Goal: Task Accomplishment & Management: Manage account settings

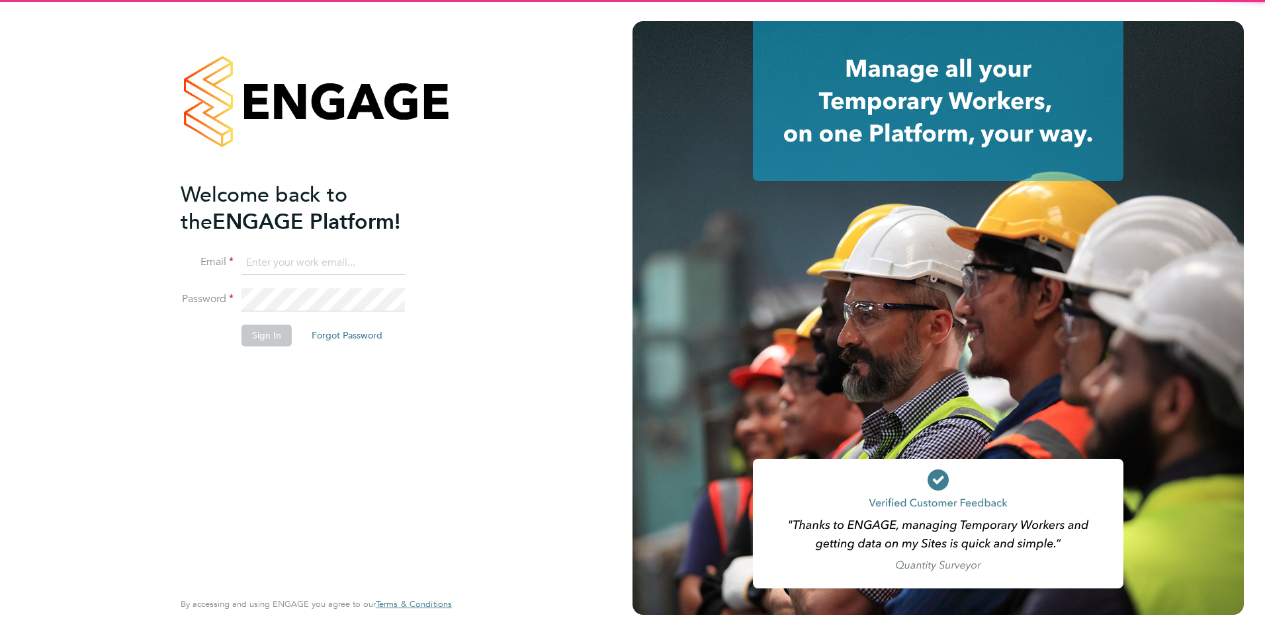
type input "lucy.jolley@servicecare.org.uk"
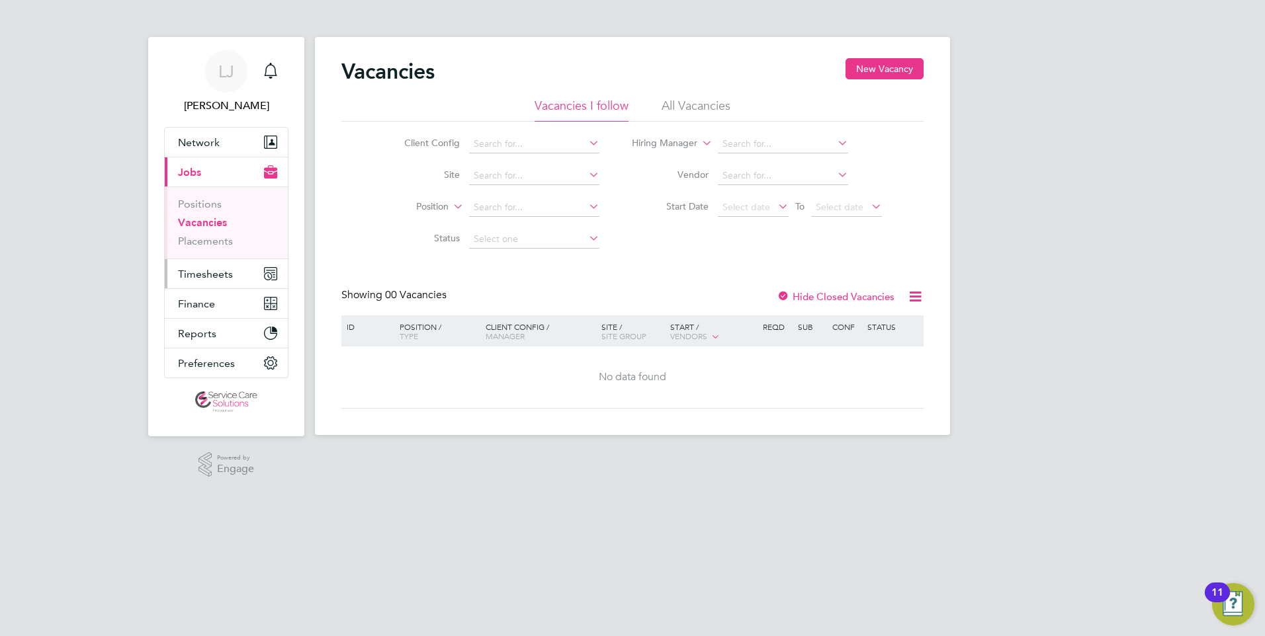
click at [205, 273] on span "Timesheets" at bounding box center [205, 274] width 55 height 13
click at [217, 277] on span "Timesheets" at bounding box center [205, 274] width 55 height 13
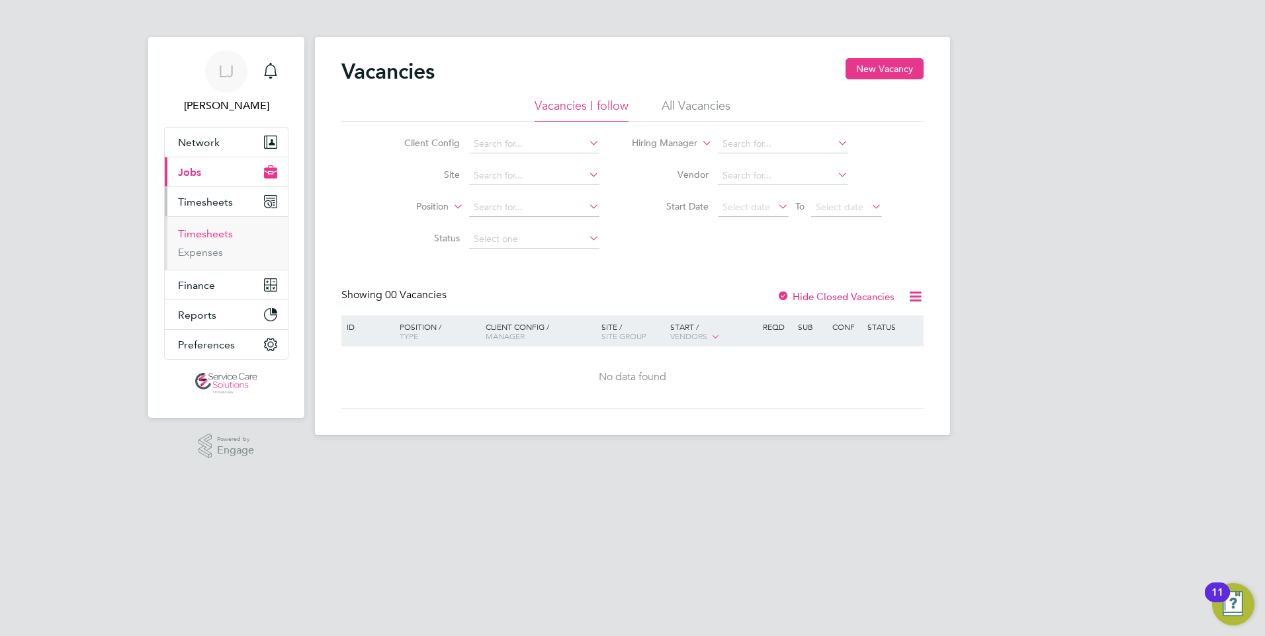
click at [211, 235] on link "Timesheets" at bounding box center [205, 234] width 55 height 13
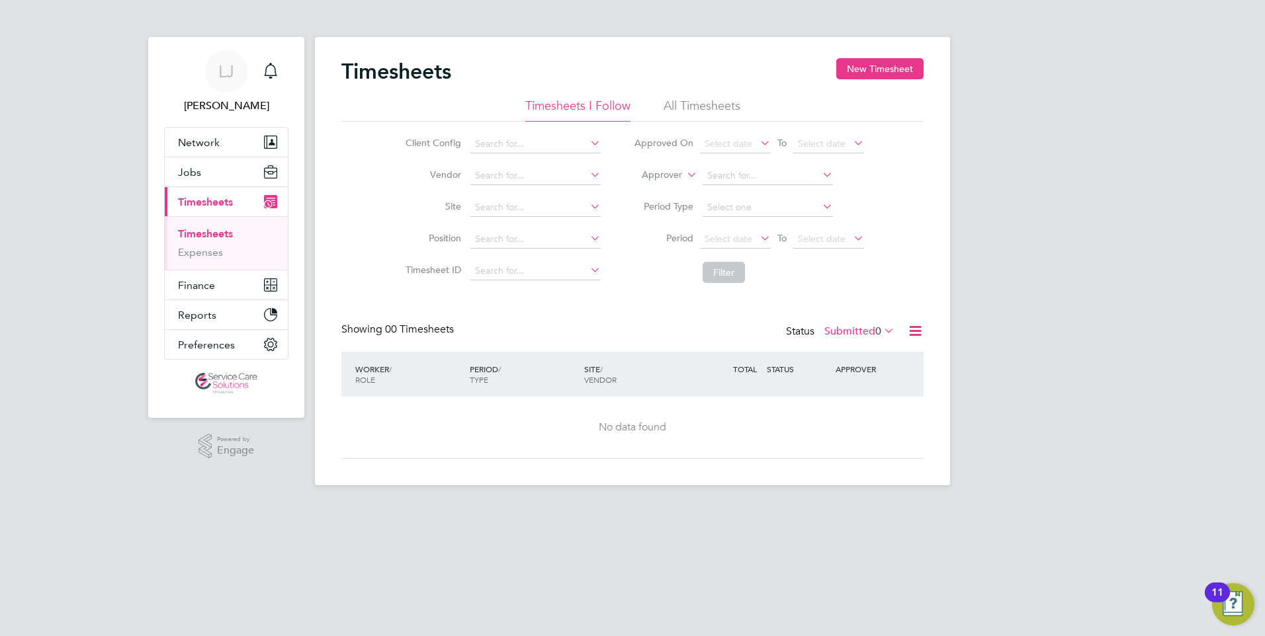
click at [684, 174] on icon at bounding box center [684, 171] width 0 height 12
click at [666, 191] on li "Worker" at bounding box center [648, 190] width 65 height 17
click at [745, 175] on input at bounding box center [767, 176] width 130 height 19
click at [786, 192] on b "Omoike" at bounding box center [803, 194] width 35 height 11
type input "[PERSON_NAME]"
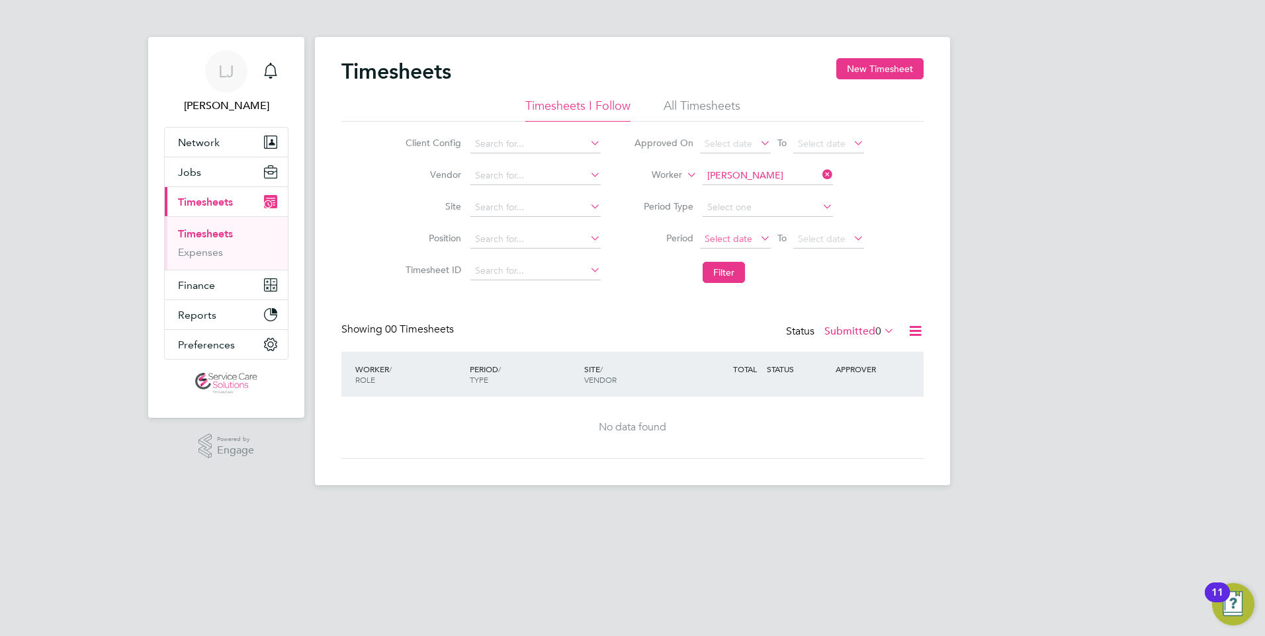
click at [743, 235] on span "Select date" at bounding box center [728, 239] width 48 height 12
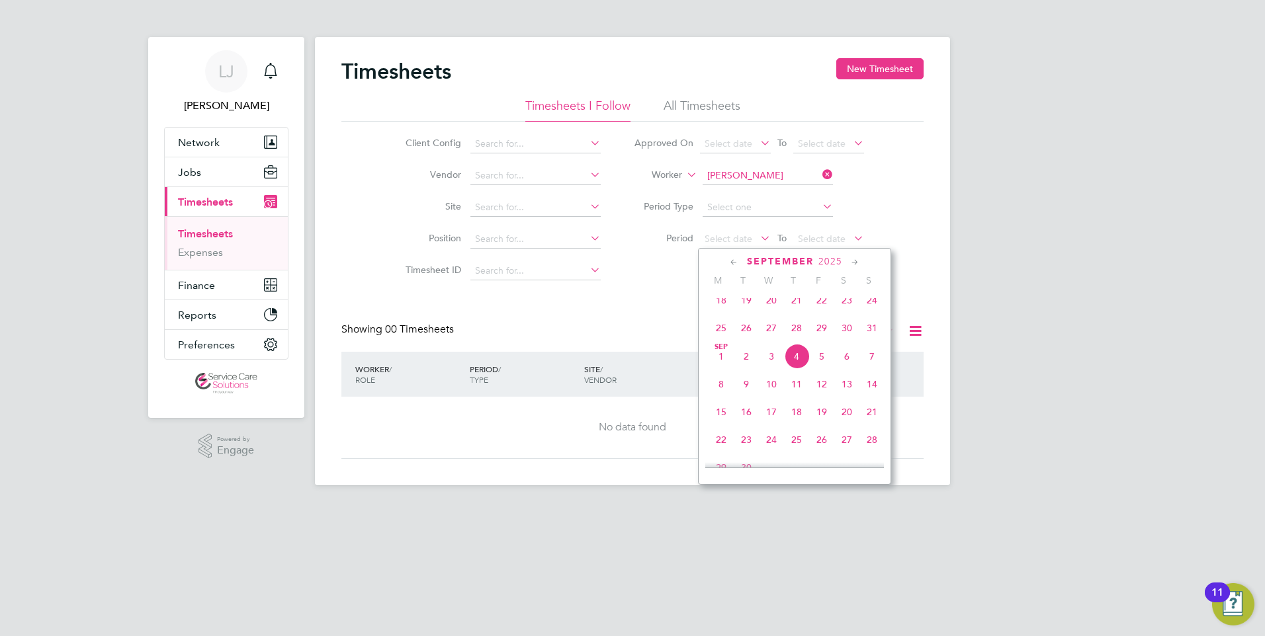
click at [755, 260] on span "September" at bounding box center [780, 261] width 67 height 11
click at [753, 259] on span "September" at bounding box center [780, 261] width 67 height 11
click at [734, 261] on icon at bounding box center [734, 262] width 13 height 15
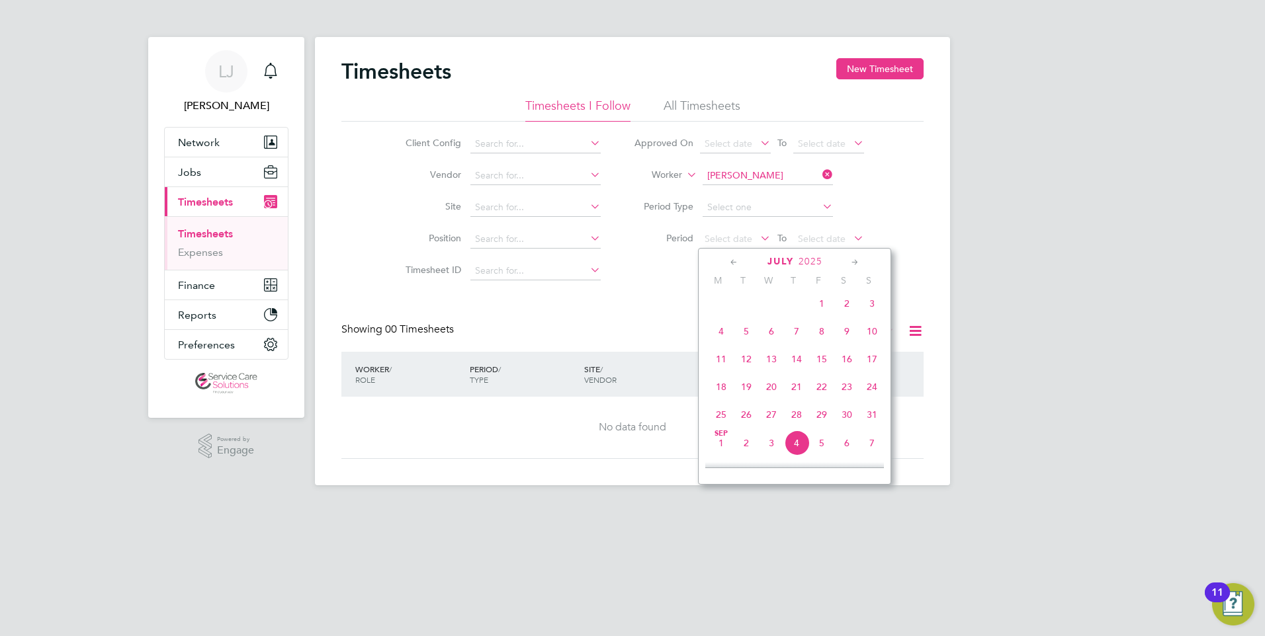
scroll to position [171, 0]
click at [734, 261] on icon at bounding box center [734, 262] width 13 height 15
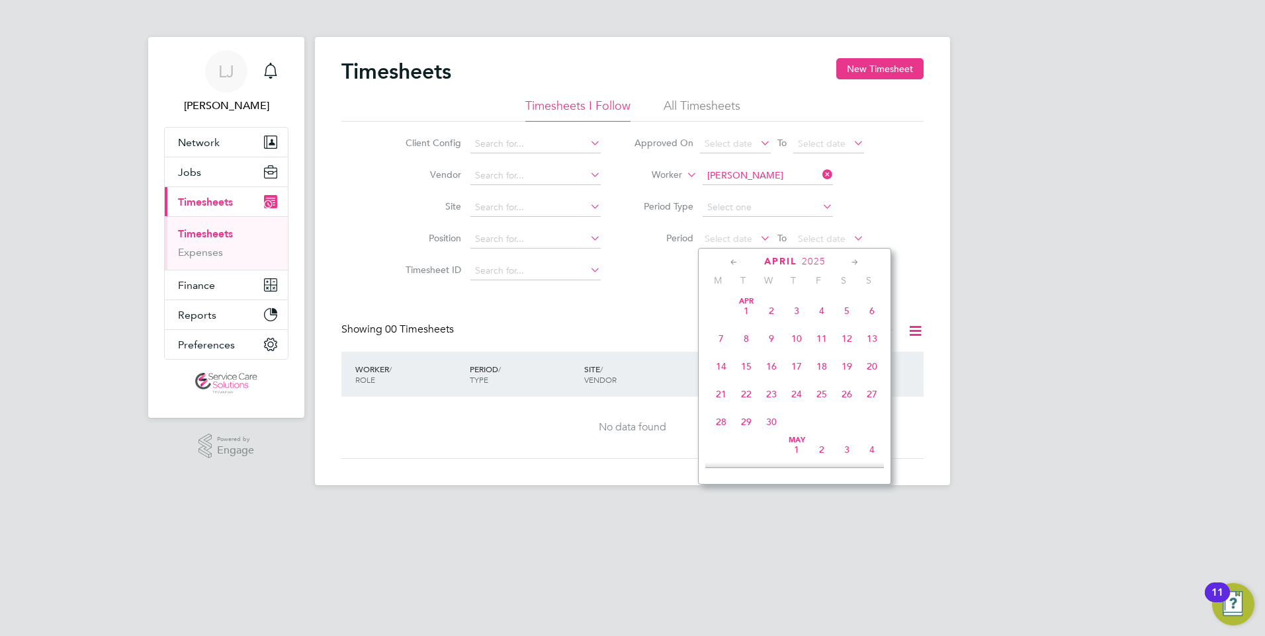
click at [734, 261] on icon at bounding box center [734, 262] width 13 height 15
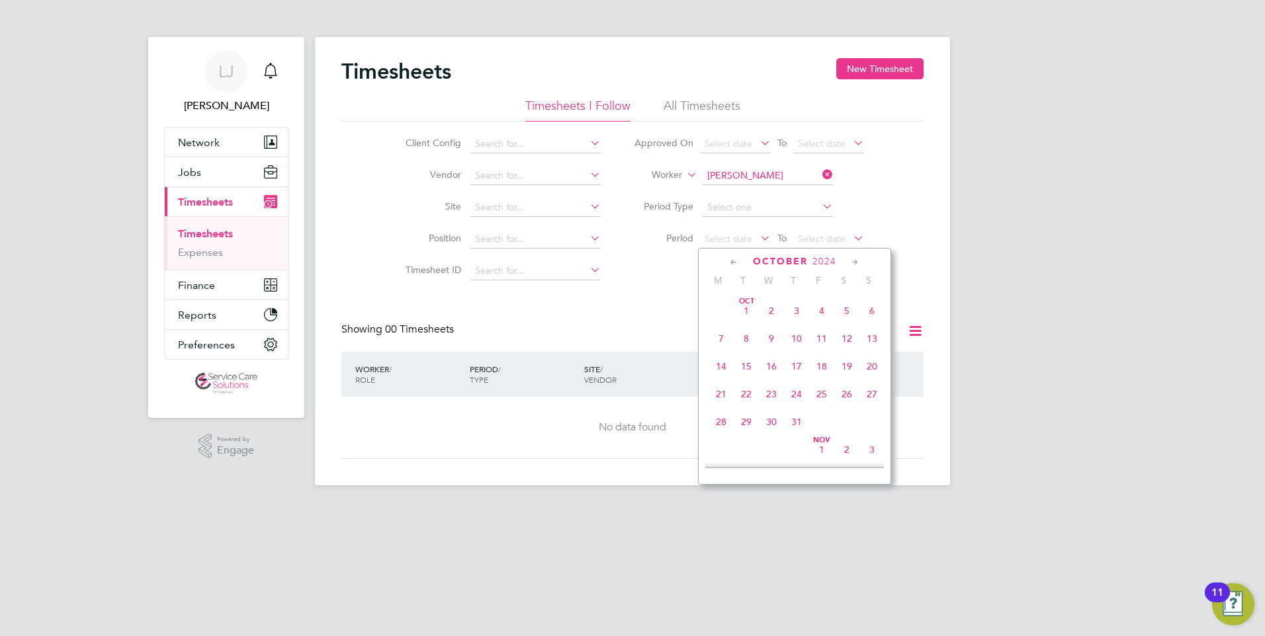
click at [734, 261] on icon at bounding box center [734, 262] width 13 height 15
click at [718, 422] on span "26" at bounding box center [720, 421] width 25 height 25
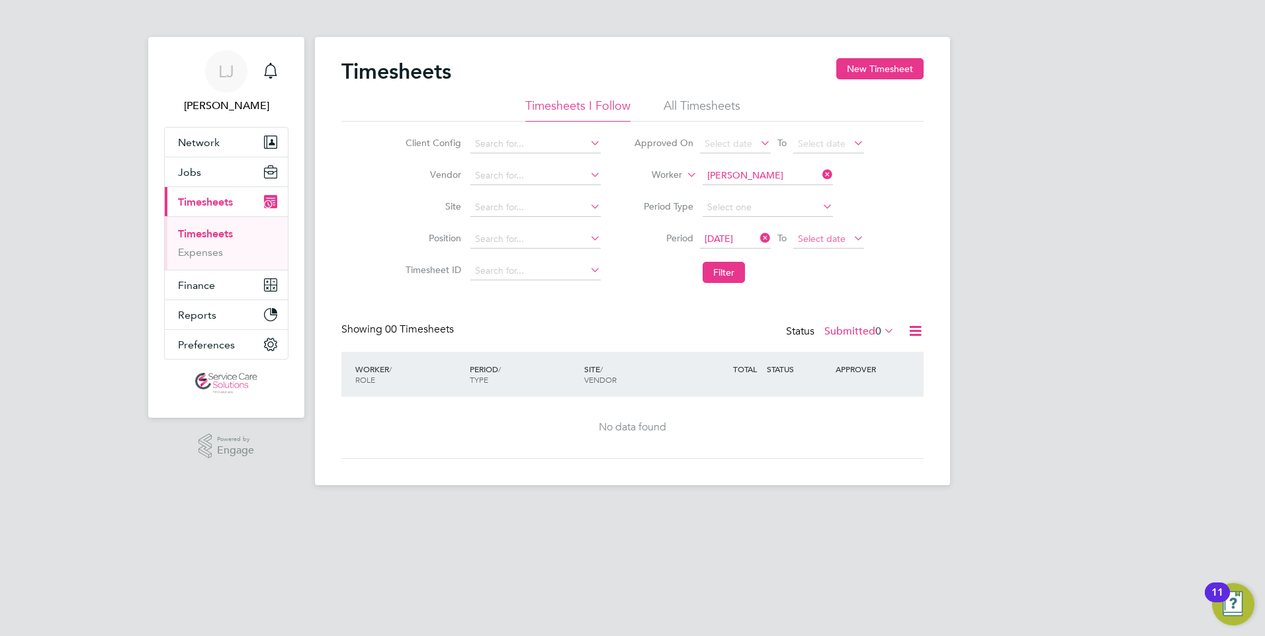
click at [837, 242] on span "Select date" at bounding box center [822, 239] width 48 height 12
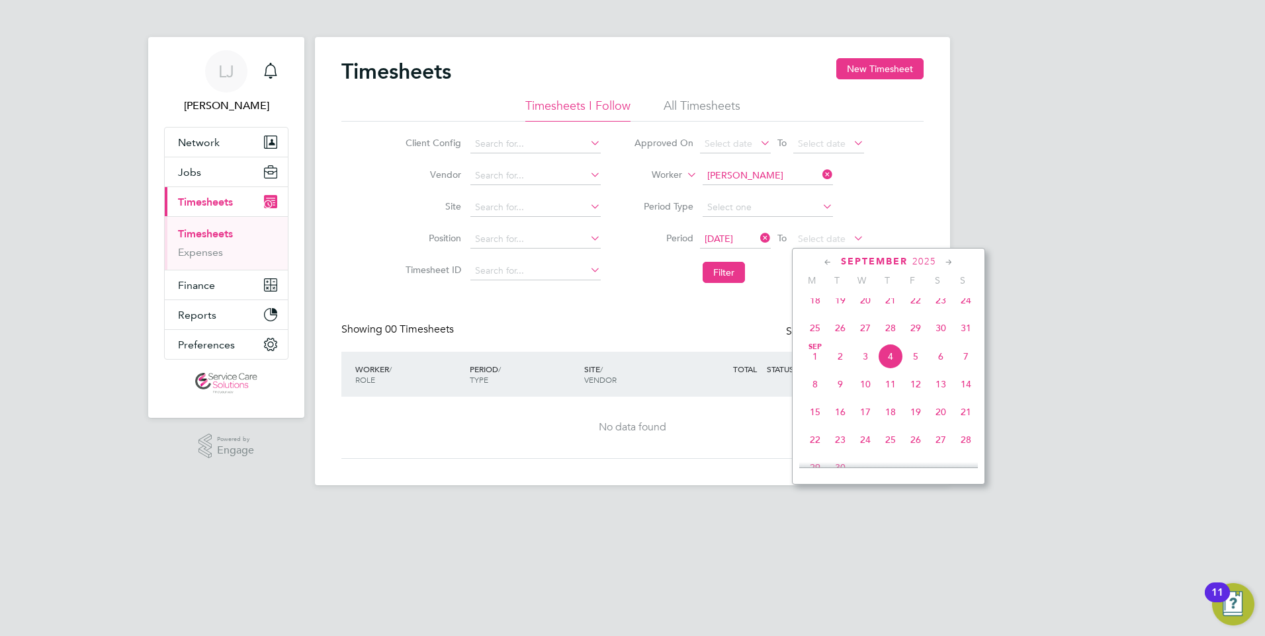
click at [830, 263] on icon at bounding box center [827, 262] width 13 height 15
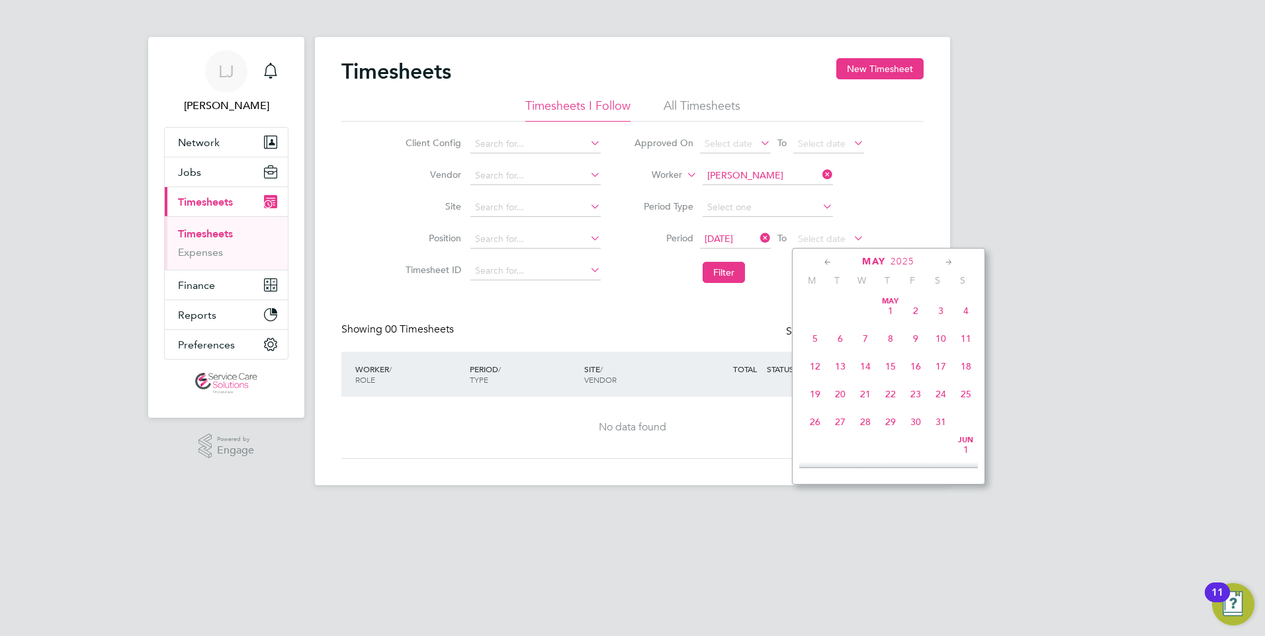
click at [830, 263] on icon at bounding box center [827, 262] width 13 height 15
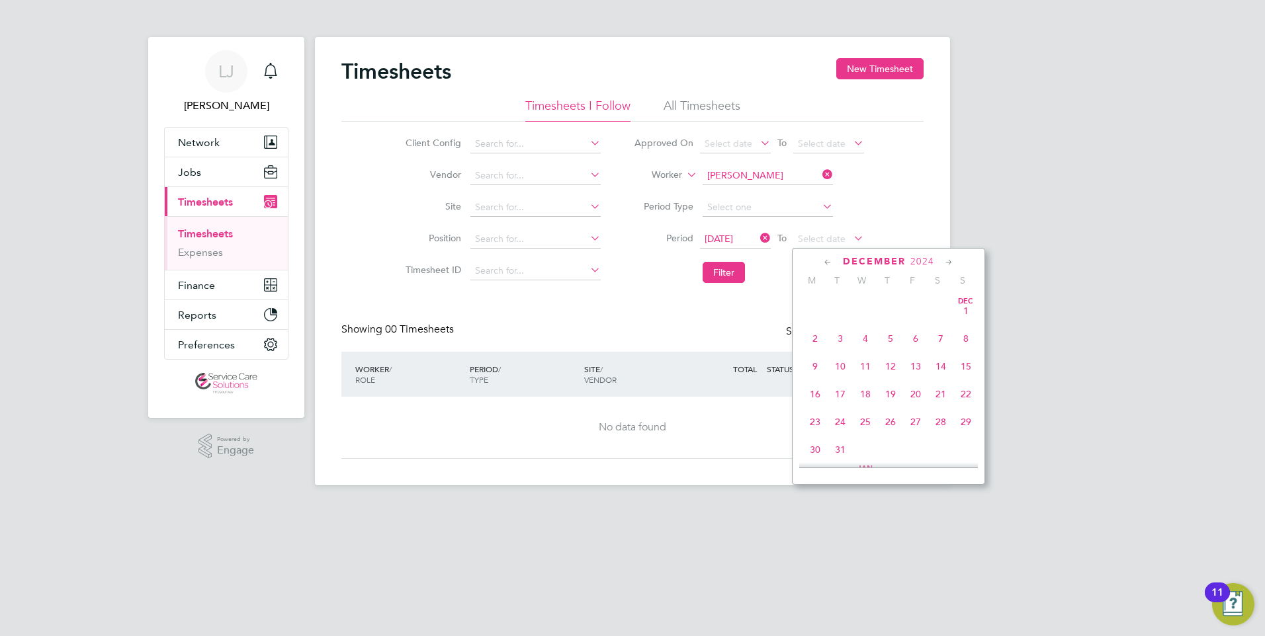
click at [830, 263] on icon at bounding box center [827, 262] width 13 height 15
click at [966, 451] on span "[DATE]" at bounding box center [965, 449] width 25 height 25
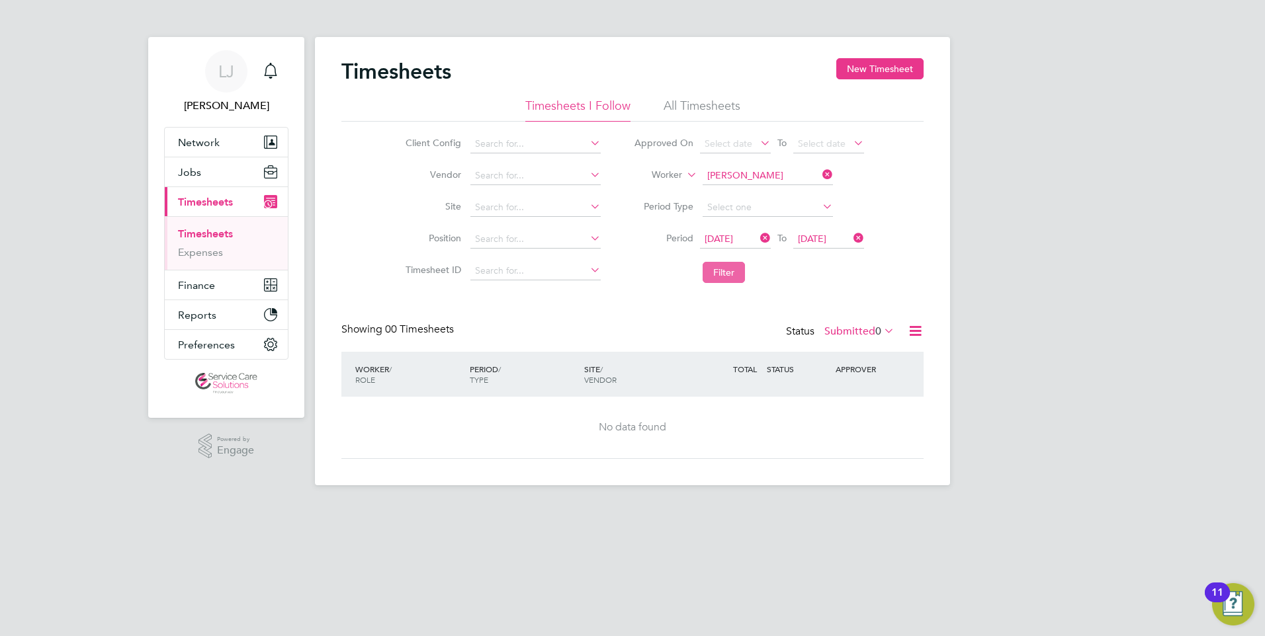
click at [734, 274] on button "Filter" at bounding box center [723, 272] width 42 height 21
click at [725, 277] on button "Filter" at bounding box center [723, 272] width 42 height 21
drag, startPoint x: 725, startPoint y: 285, endPoint x: 669, endPoint y: 297, distance: 56.8
click at [669, 297] on div "Timesheets New Timesheet Timesheets I Follow All Timesheets Client Config Vendo…" at bounding box center [632, 258] width 582 height 401
drag, startPoint x: 669, startPoint y: 297, endPoint x: 586, endPoint y: 299, distance: 83.4
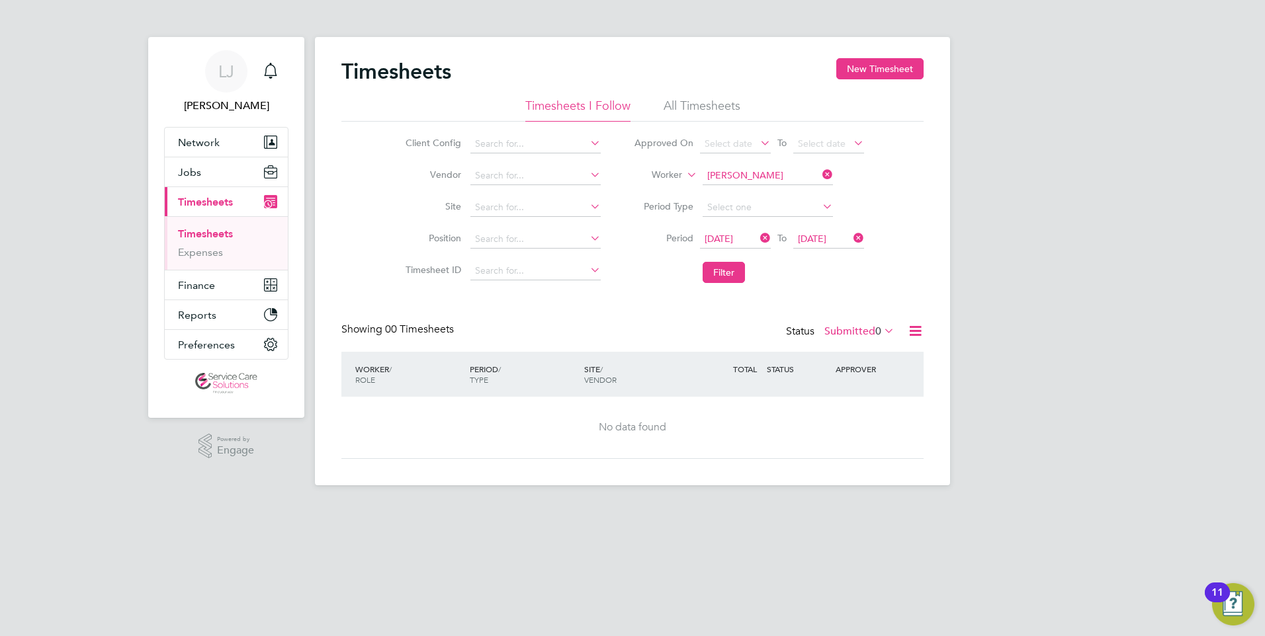
click at [586, 299] on div "Timesheets New Timesheet Timesheets I Follow All Timesheets Client Config Vendo…" at bounding box center [632, 258] width 582 height 401
click at [715, 276] on button "Filter" at bounding box center [723, 272] width 42 height 21
click at [707, 299] on div "Timesheets New Timesheet Timesheets I Follow All Timesheets Client Config Vendo…" at bounding box center [632, 258] width 582 height 401
click at [837, 333] on label "Submitted 0" at bounding box center [859, 331] width 70 height 13
click at [841, 353] on li "All" at bounding box center [857, 354] width 61 height 19
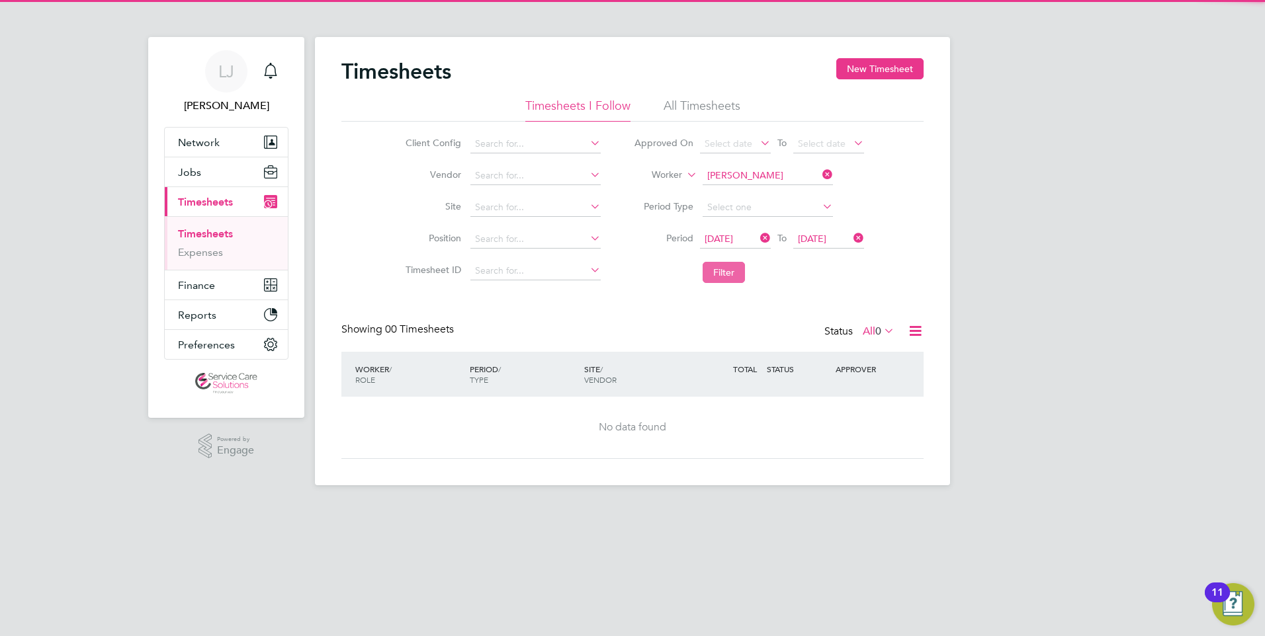
click at [725, 281] on button "Filter" at bounding box center [723, 272] width 42 height 21
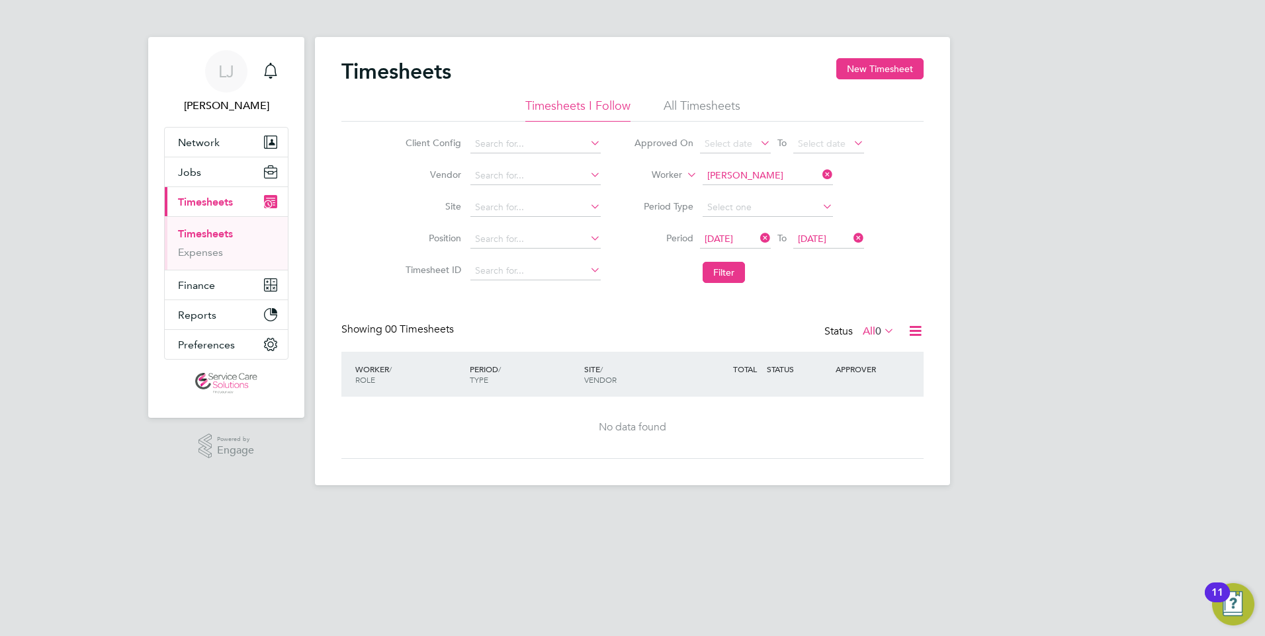
click at [851, 239] on icon at bounding box center [851, 238] width 0 height 19
click at [757, 237] on icon at bounding box center [757, 238] width 0 height 19
click at [723, 269] on button "Filter" at bounding box center [723, 272] width 42 height 21
click at [720, 278] on button "Filter" at bounding box center [723, 272] width 42 height 21
click at [680, 108] on li "All Timesheets" at bounding box center [701, 110] width 77 height 24
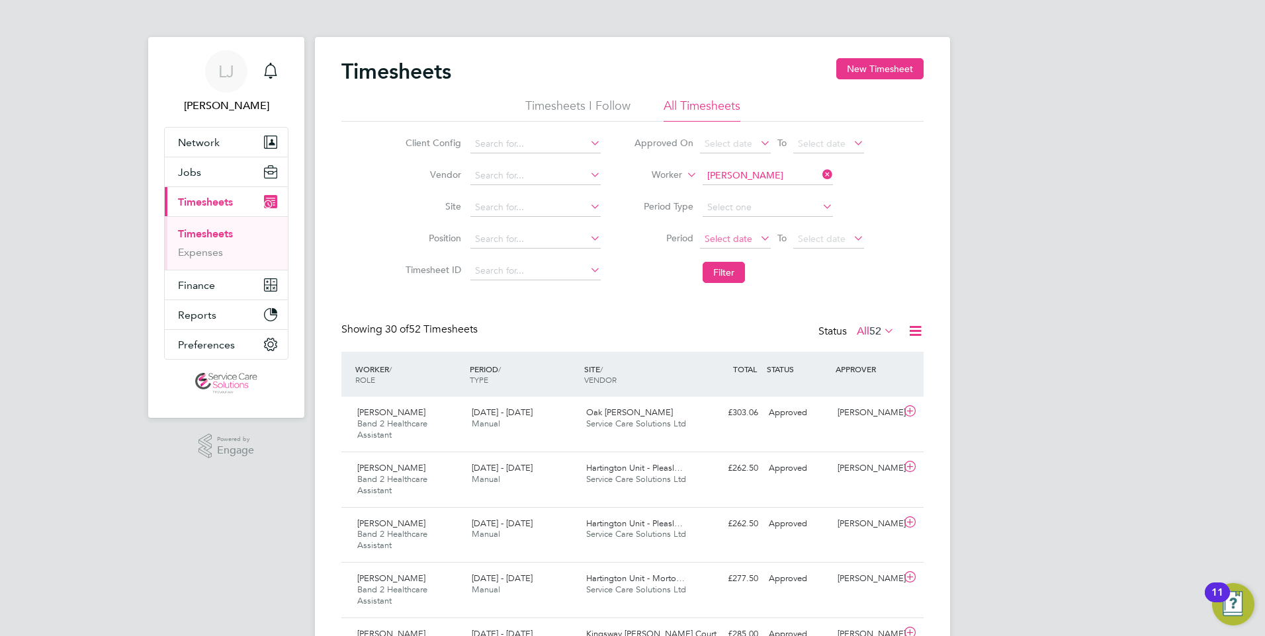
click at [749, 243] on span "Select date" at bounding box center [728, 239] width 48 height 12
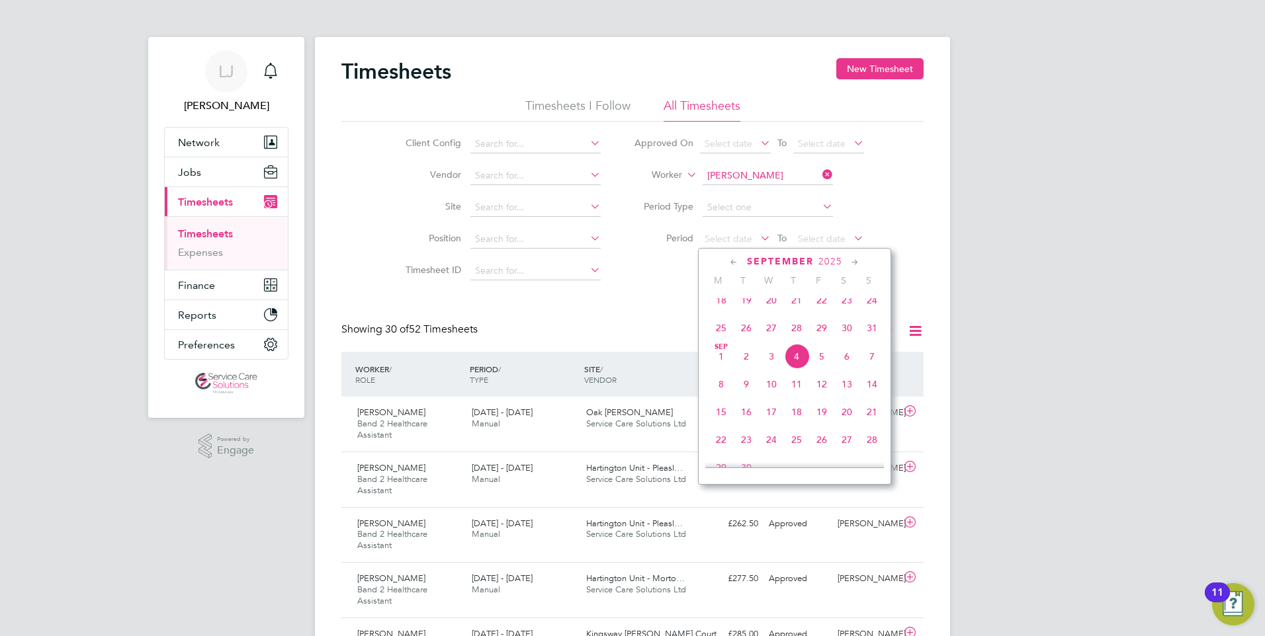
click at [739, 259] on icon at bounding box center [734, 262] width 13 height 15
click at [739, 260] on icon at bounding box center [734, 262] width 13 height 15
click at [738, 261] on icon at bounding box center [734, 262] width 13 height 15
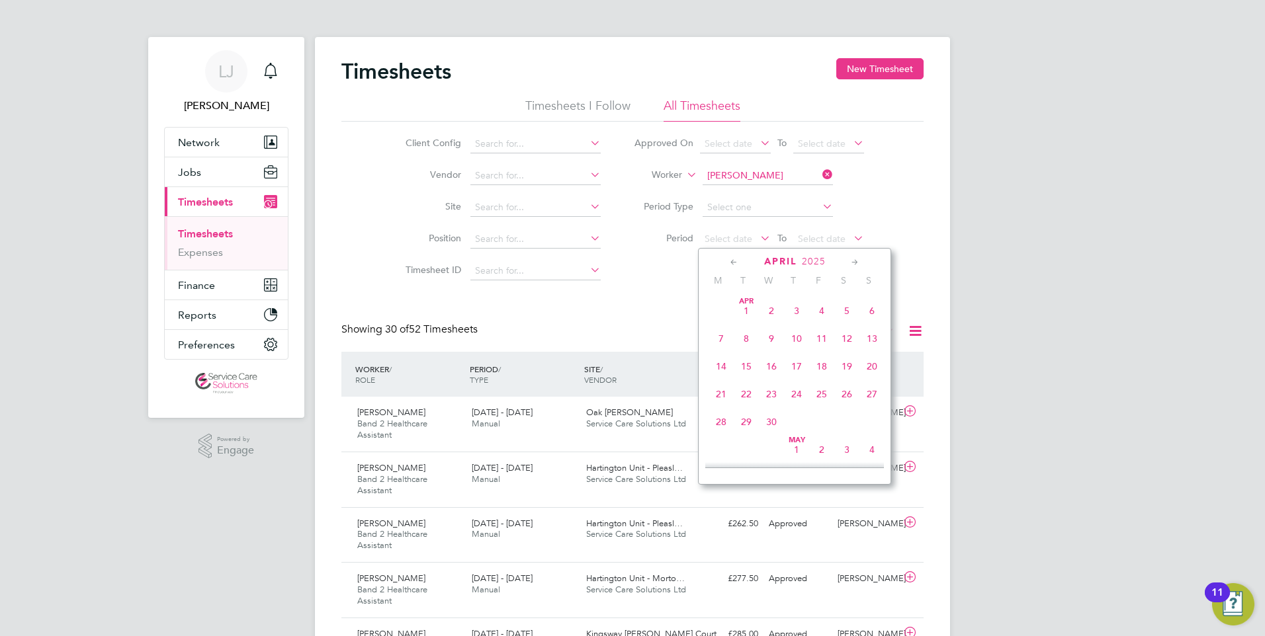
click at [738, 261] on icon at bounding box center [734, 262] width 13 height 15
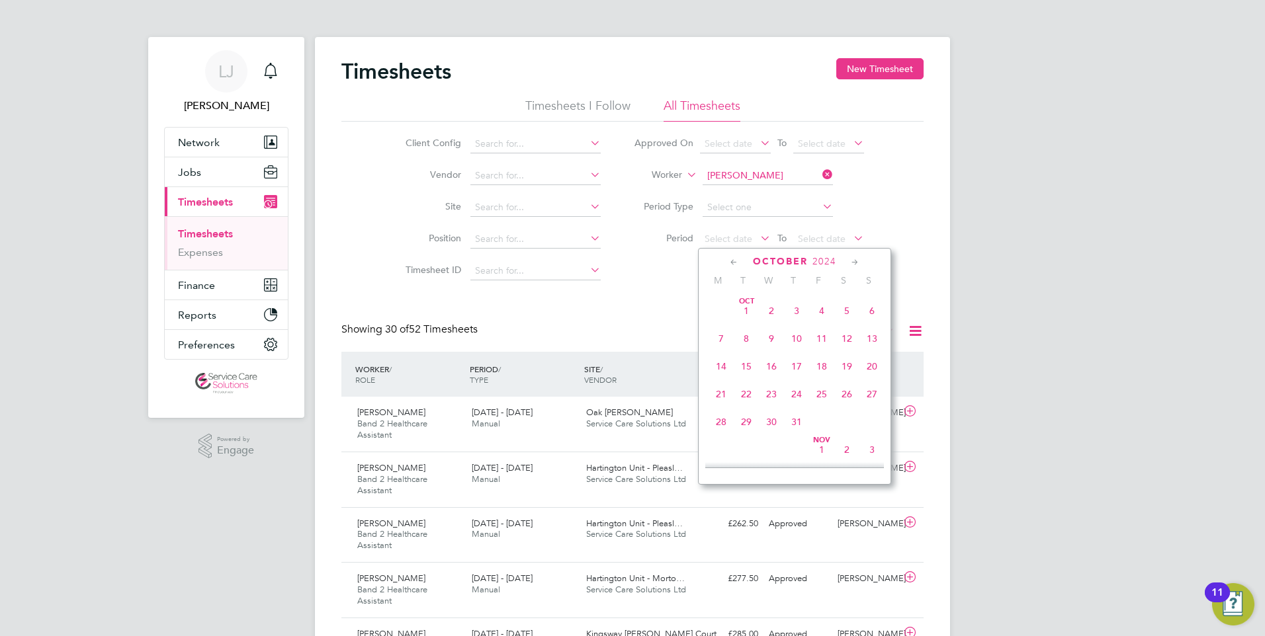
click at [738, 261] on icon at bounding box center [734, 262] width 13 height 15
click at [735, 267] on icon at bounding box center [734, 262] width 13 height 15
click at [718, 423] on span "26" at bounding box center [720, 421] width 25 height 25
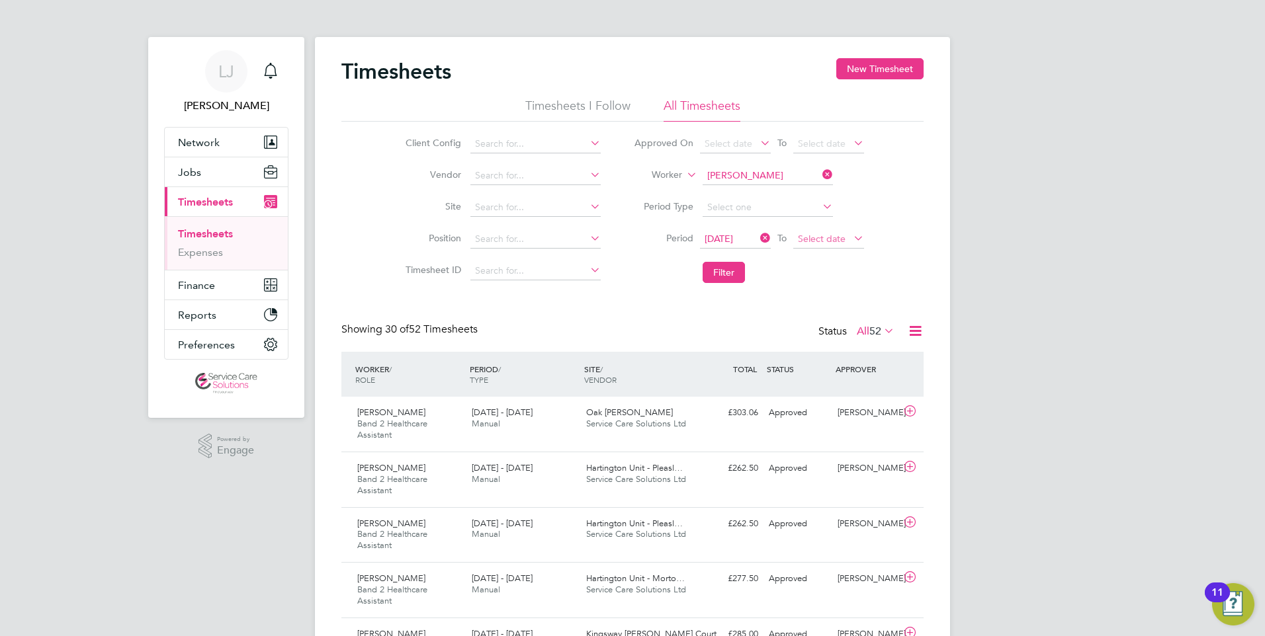
click at [848, 237] on span "Select date" at bounding box center [828, 240] width 71 height 18
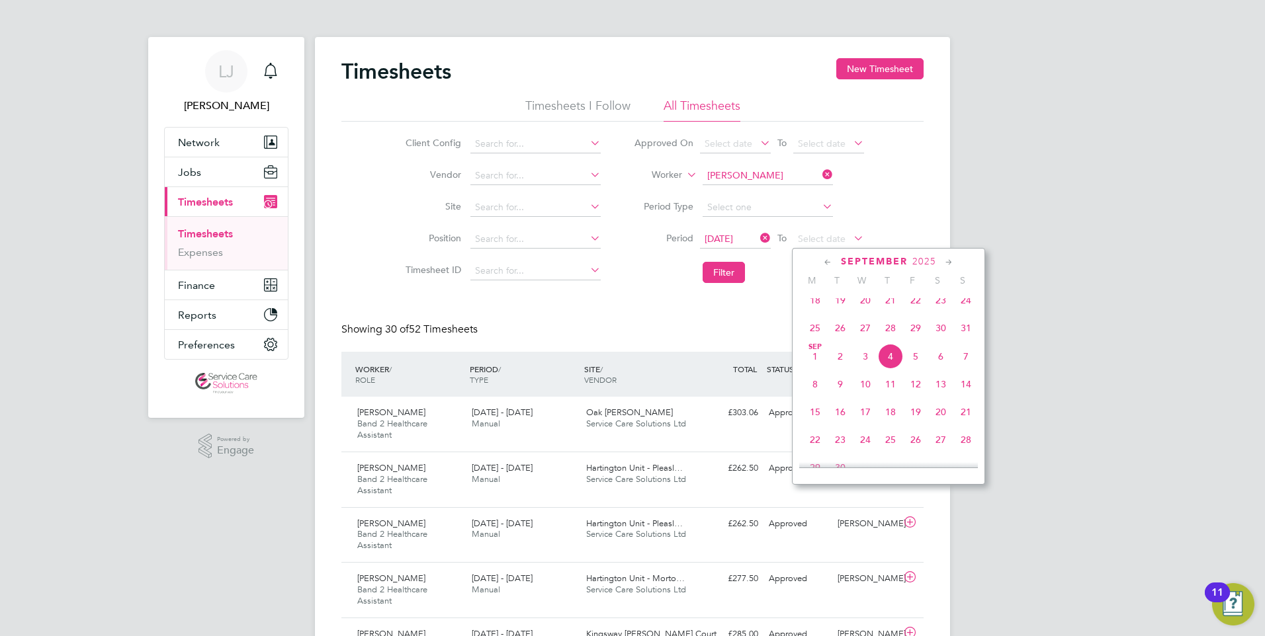
click at [823, 261] on icon at bounding box center [827, 262] width 13 height 15
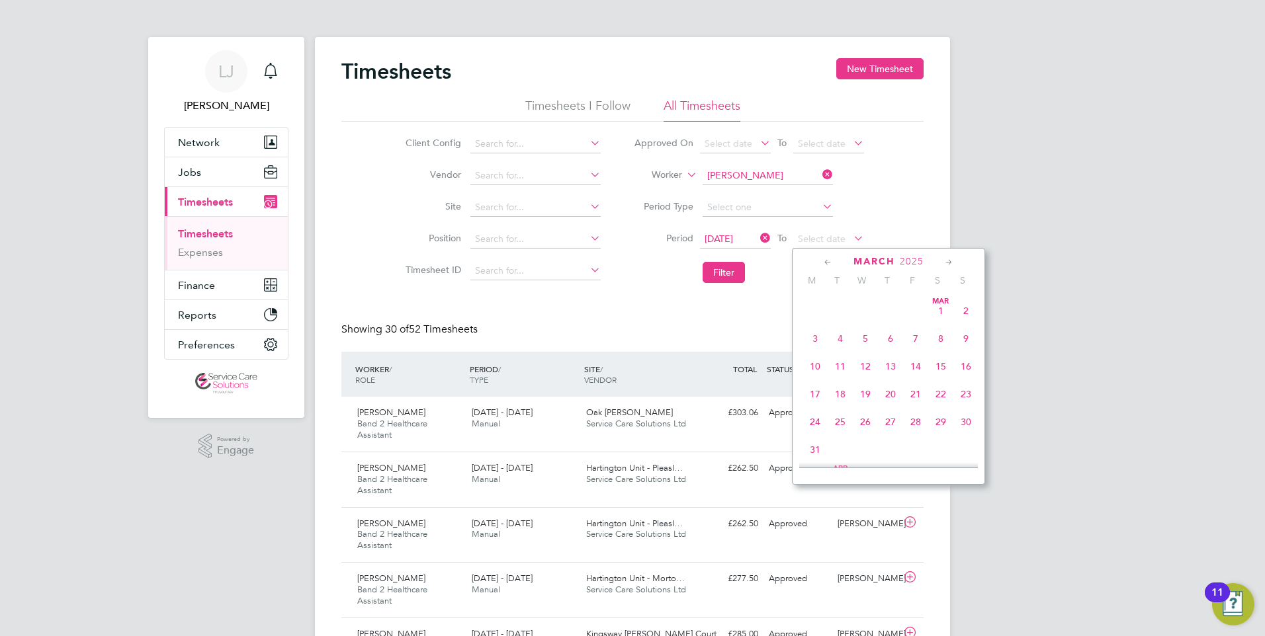
click at [823, 261] on icon at bounding box center [827, 262] width 13 height 15
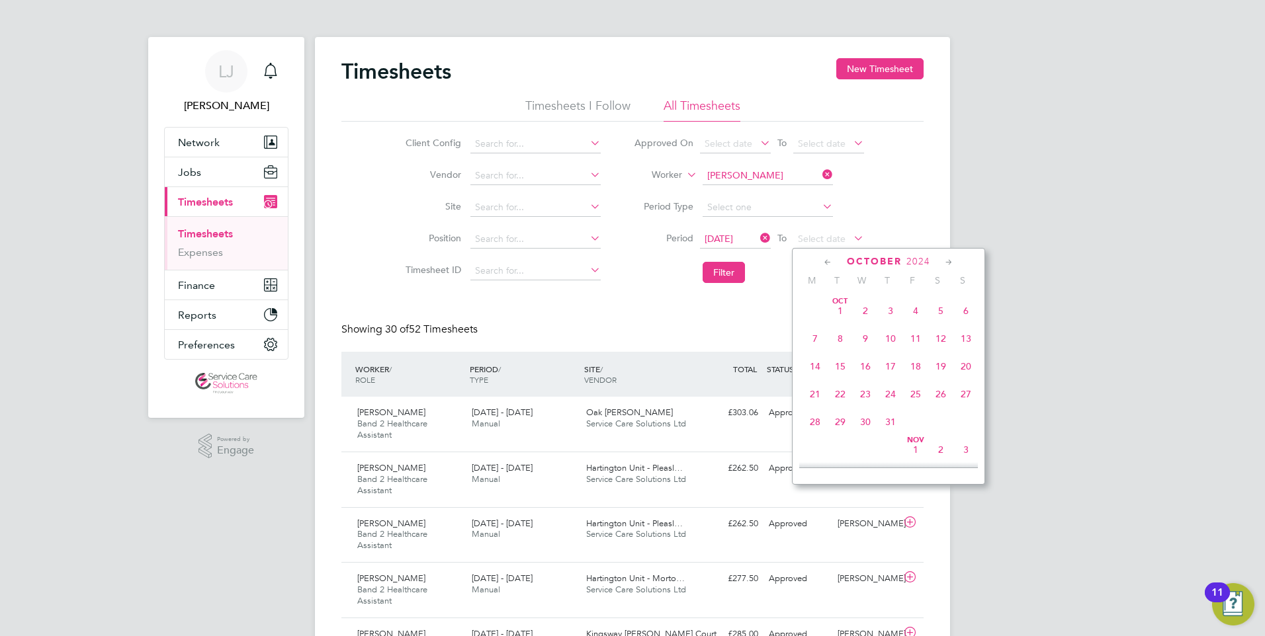
click at [823, 261] on icon at bounding box center [827, 262] width 13 height 15
click at [971, 315] on span "[DATE]" at bounding box center [965, 310] width 25 height 25
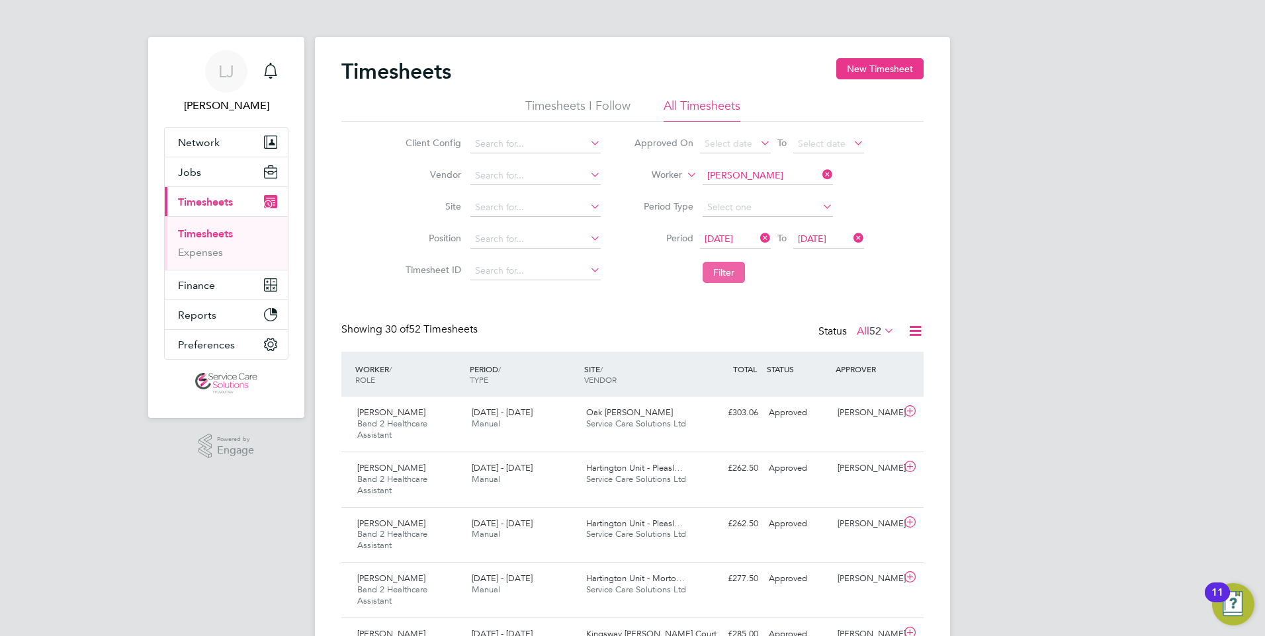
click at [720, 272] on button "Filter" at bounding box center [723, 272] width 42 height 21
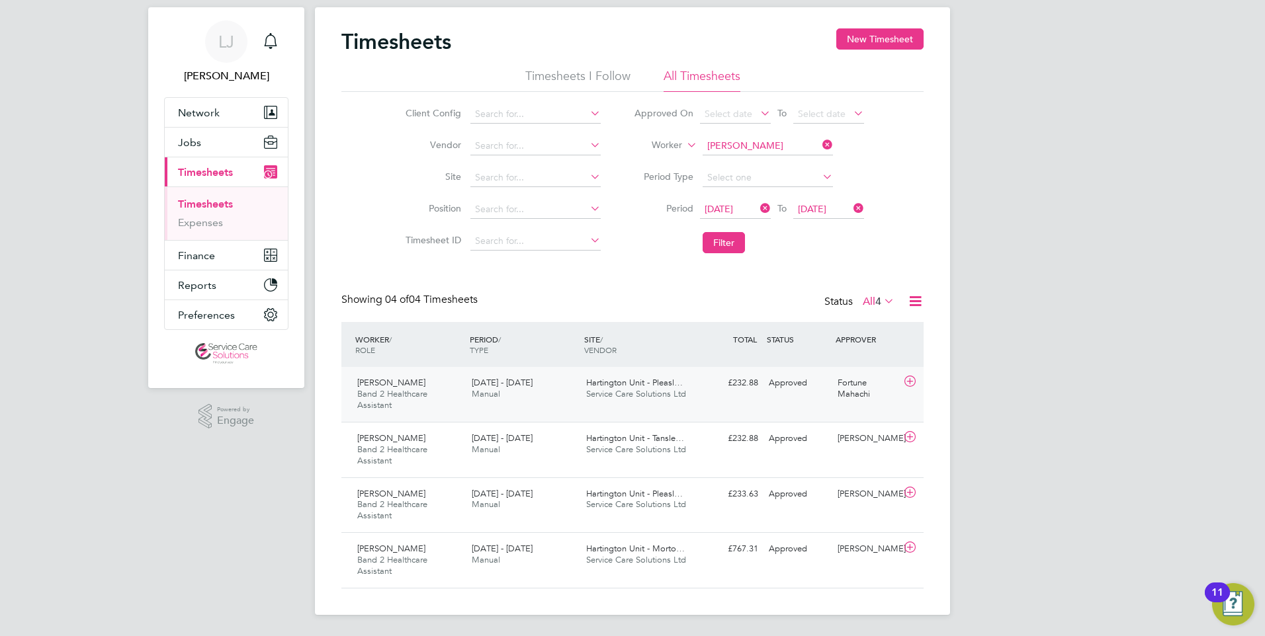
click at [577, 388] on div "[DATE] - [DATE] Manual" at bounding box center [523, 388] width 114 height 33
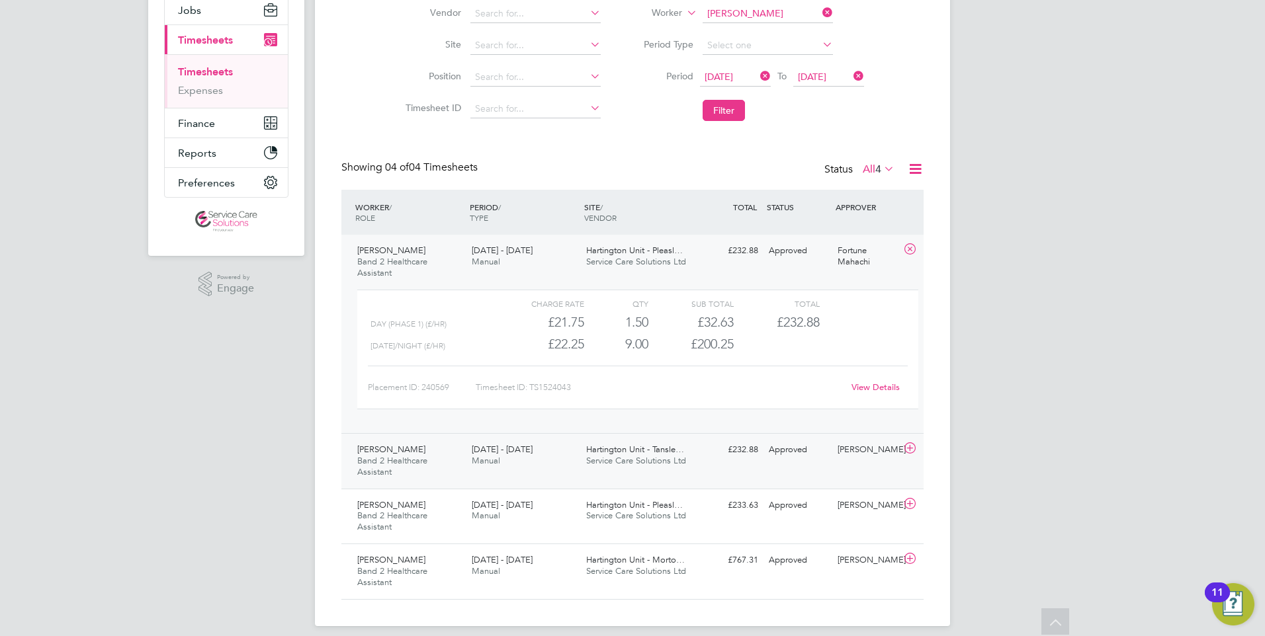
click at [605, 476] on div "[PERSON_NAME] Band 2 Healthcare Assistant [DATE] - [DATE] [DATE] - [DATE] Manua…" at bounding box center [632, 461] width 582 height 56
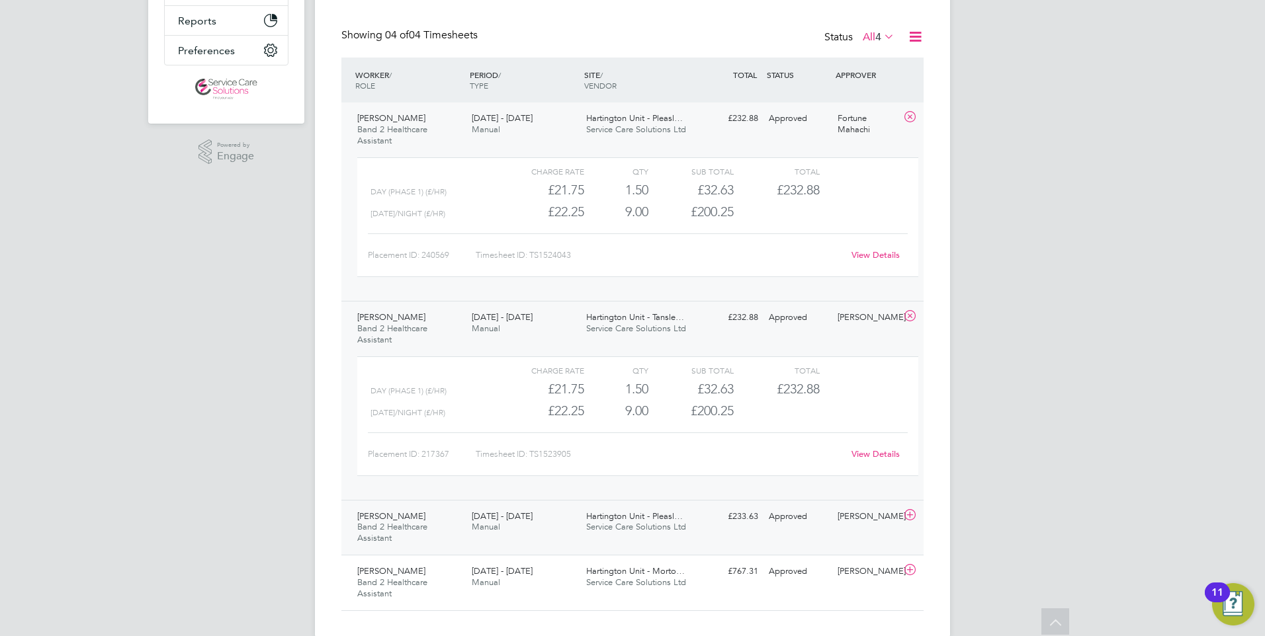
click at [601, 512] on span "Hartington Unit - Pleasl…" at bounding box center [634, 516] width 97 height 11
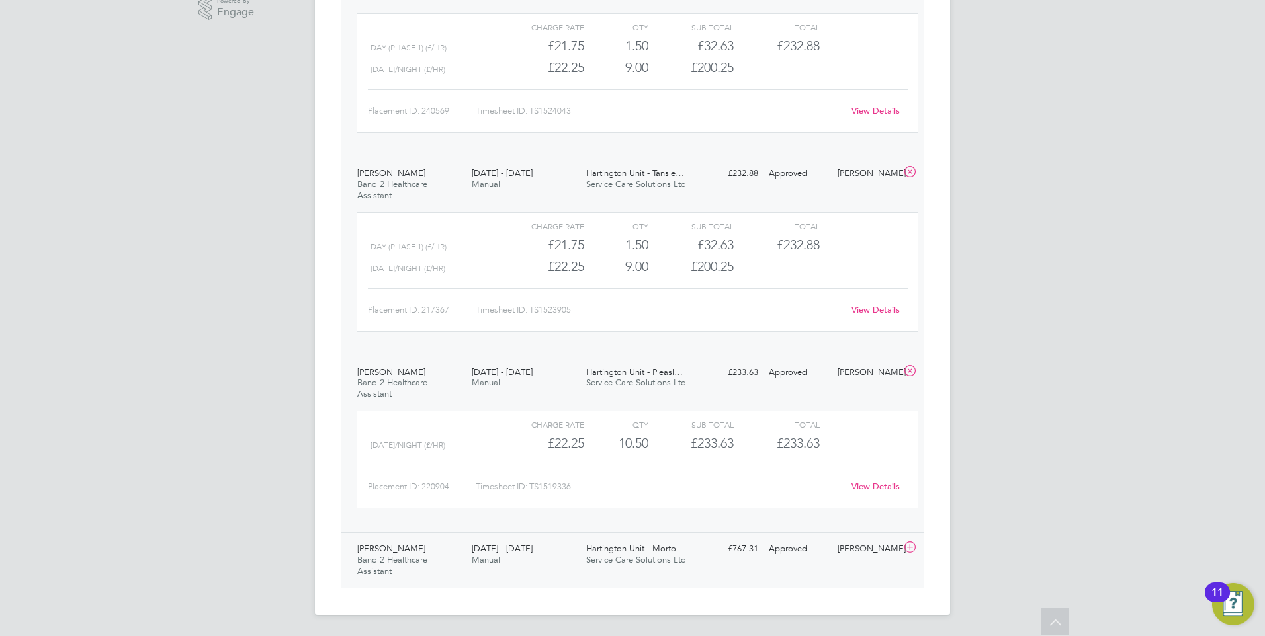
click at [591, 548] on span "Hartington Unit - Morto…" at bounding box center [635, 548] width 99 height 11
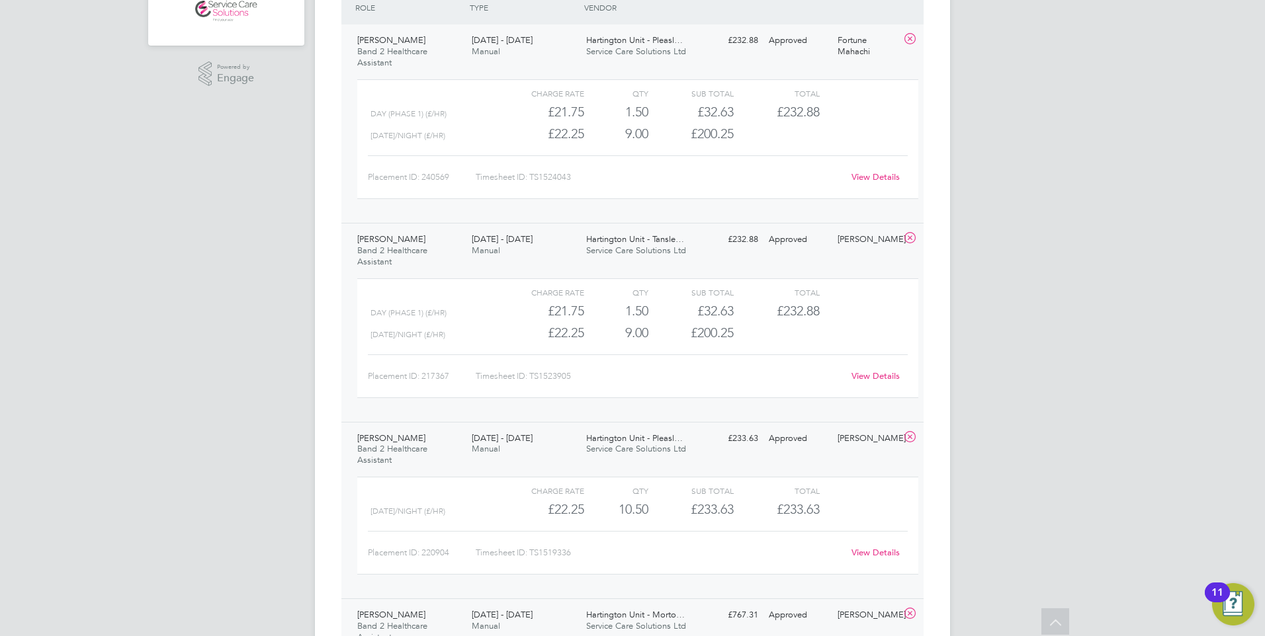
scroll to position [306, 0]
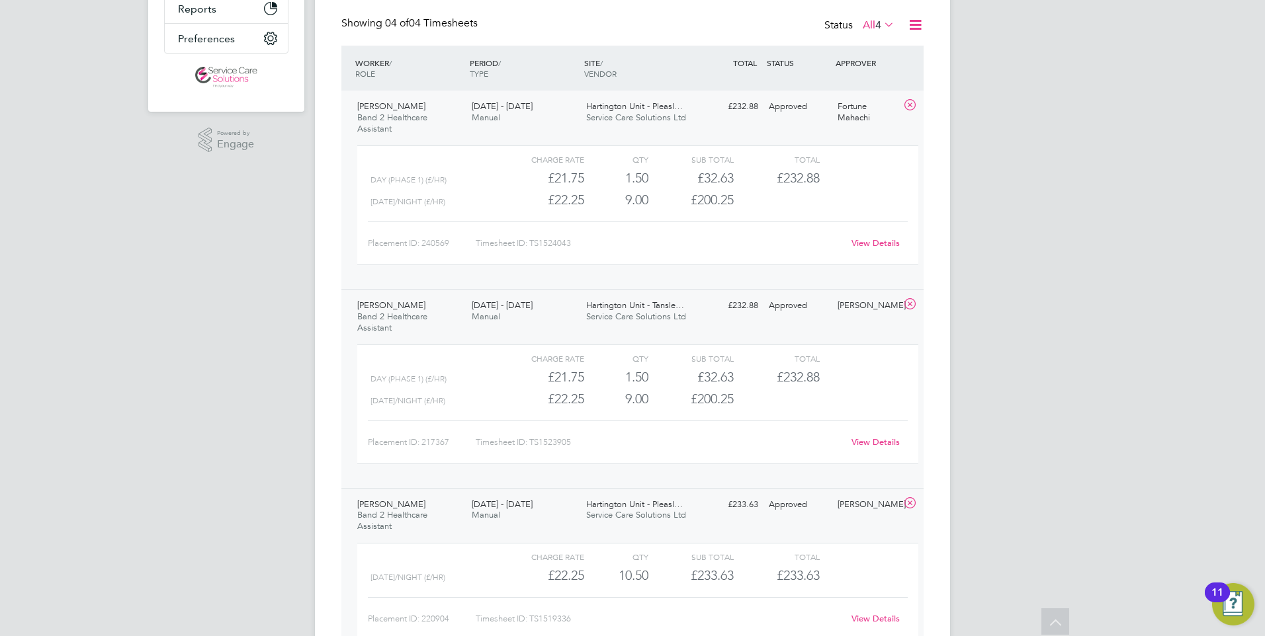
click at [874, 240] on link "View Details" at bounding box center [875, 242] width 48 height 11
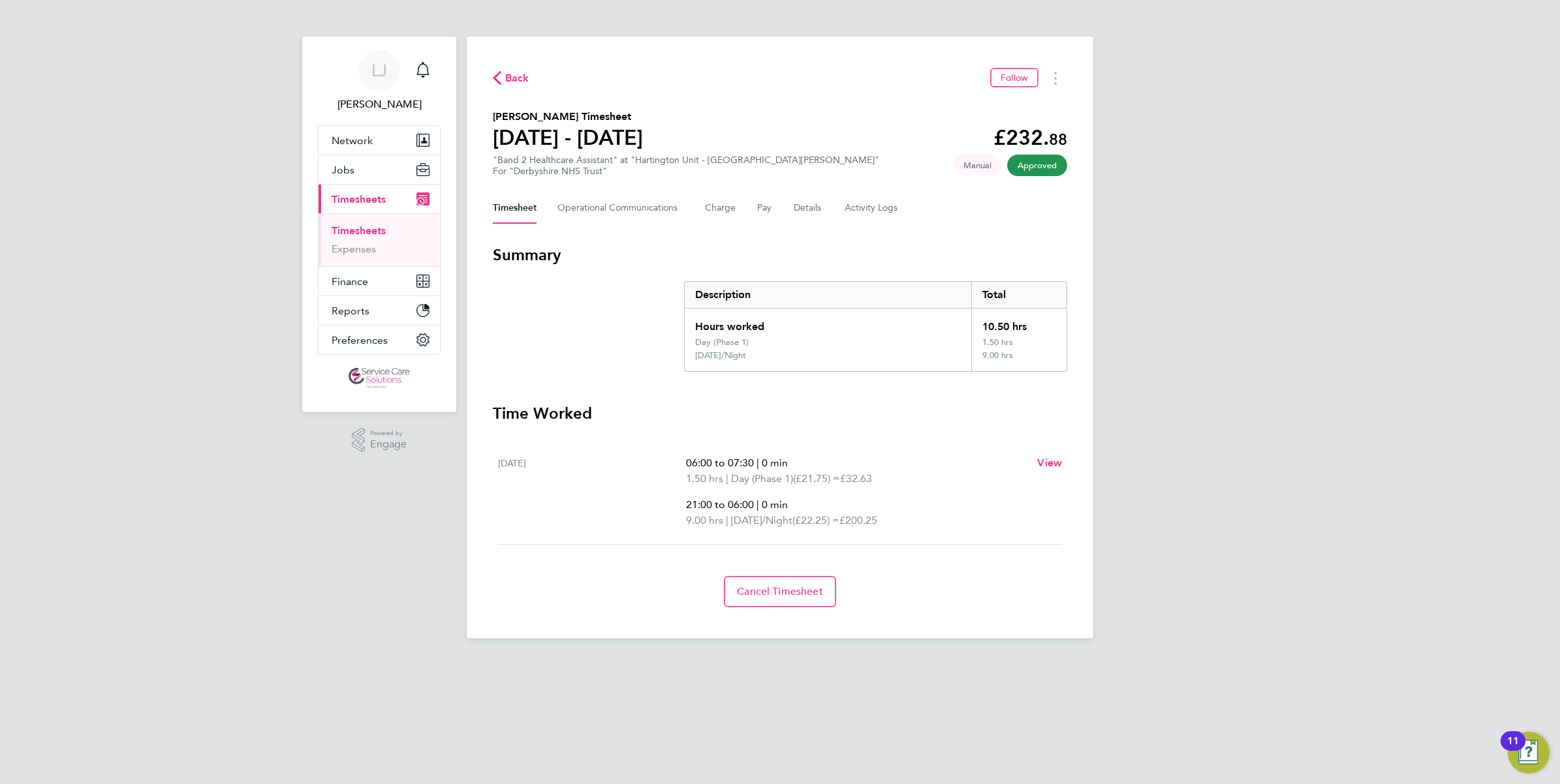
click at [1015, 236] on div "Back Follow [PERSON_NAME] Timesheet [DATE] - [DATE] £232. 88 "Band 2 Healthcare…" at bounding box center [780, 337] width 627 height 602
click at [1247, 476] on div "LJ Lucy Jolley Notifications Applications: Network Team Members Businesses Site…" at bounding box center [780, 329] width 1560 height 660
click at [511, 77] on span "Back" at bounding box center [517, 78] width 24 height 16
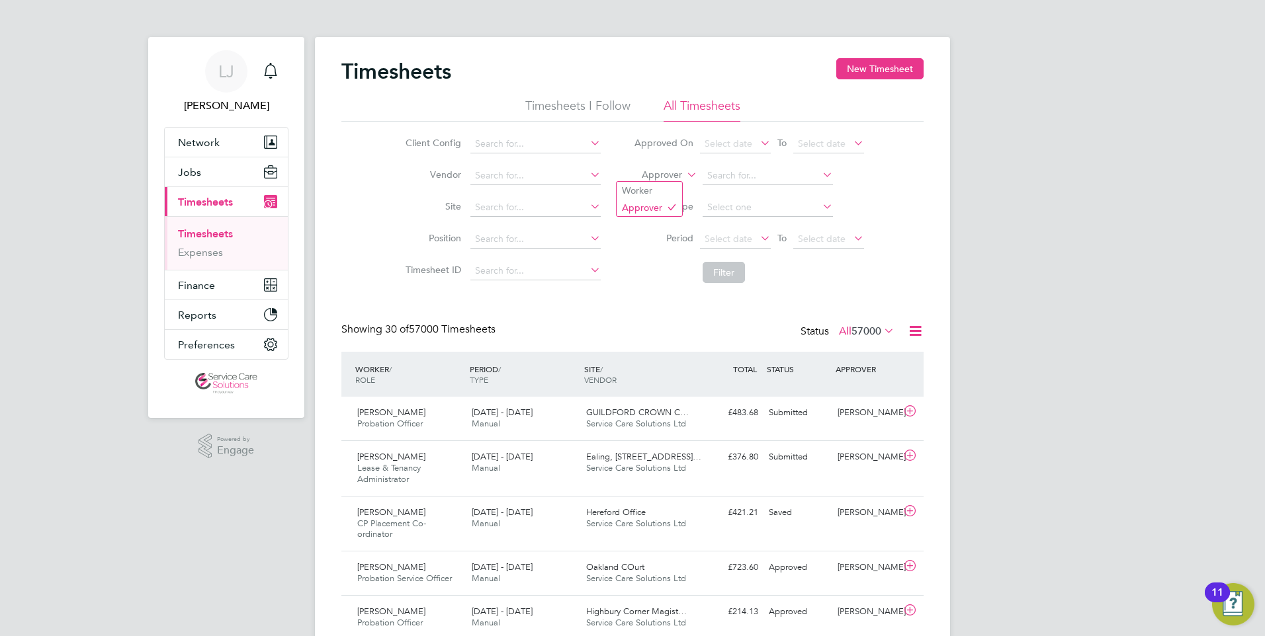
click at [684, 171] on icon at bounding box center [684, 171] width 0 height 12
click at [660, 189] on li "Worker" at bounding box center [648, 190] width 65 height 17
click at [684, 175] on icon at bounding box center [684, 171] width 0 height 12
click at [657, 210] on li "Approver" at bounding box center [648, 207] width 65 height 17
click at [665, 177] on label "Approver" at bounding box center [652, 175] width 60 height 13
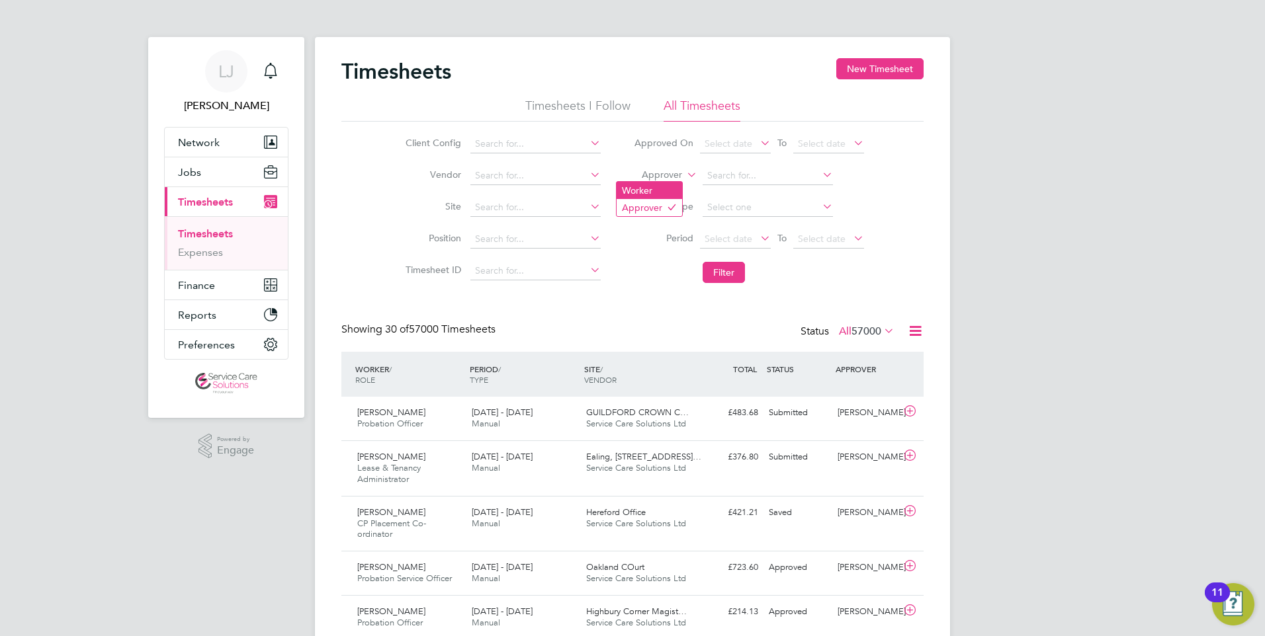
click at [658, 195] on li "Worker" at bounding box center [648, 190] width 65 height 17
click at [681, 176] on label "Worker" at bounding box center [652, 175] width 60 height 13
